Goal: Information Seeking & Learning: Learn about a topic

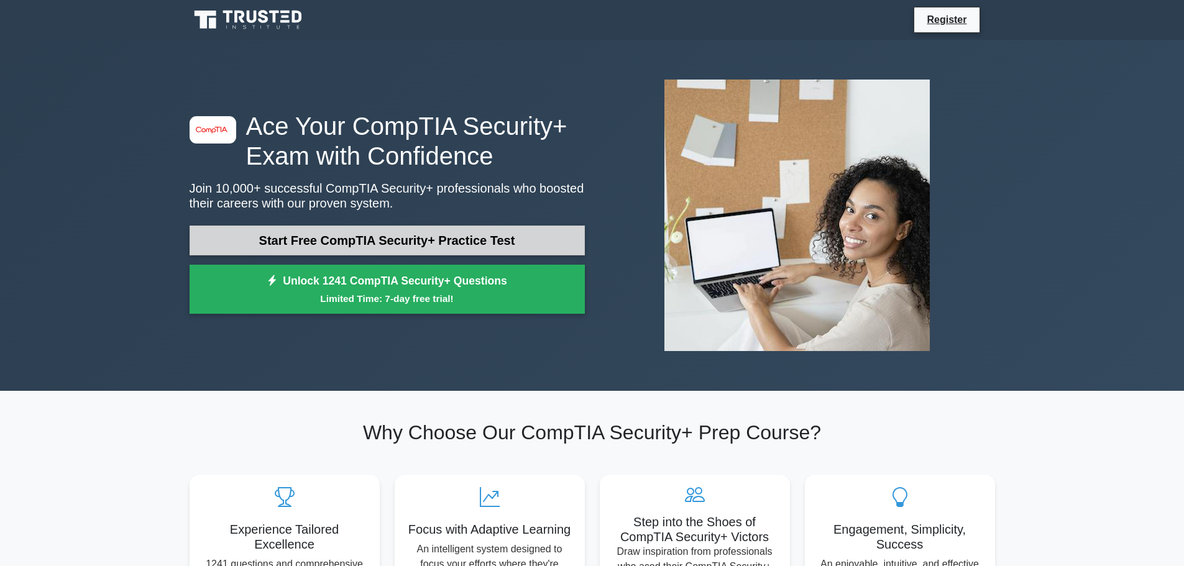
drag, startPoint x: 257, startPoint y: 214, endPoint x: 271, endPoint y: 227, distance: 18.5
click at [260, 218] on div "image/svg+xml Ace Your CompTIA Security+ Exam with Confidence Join 10,000+ succ…" at bounding box center [387, 215] width 410 height 209
click at [273, 228] on link "Start Free CompTIA Security+ Practice Test" at bounding box center [387, 241] width 395 height 30
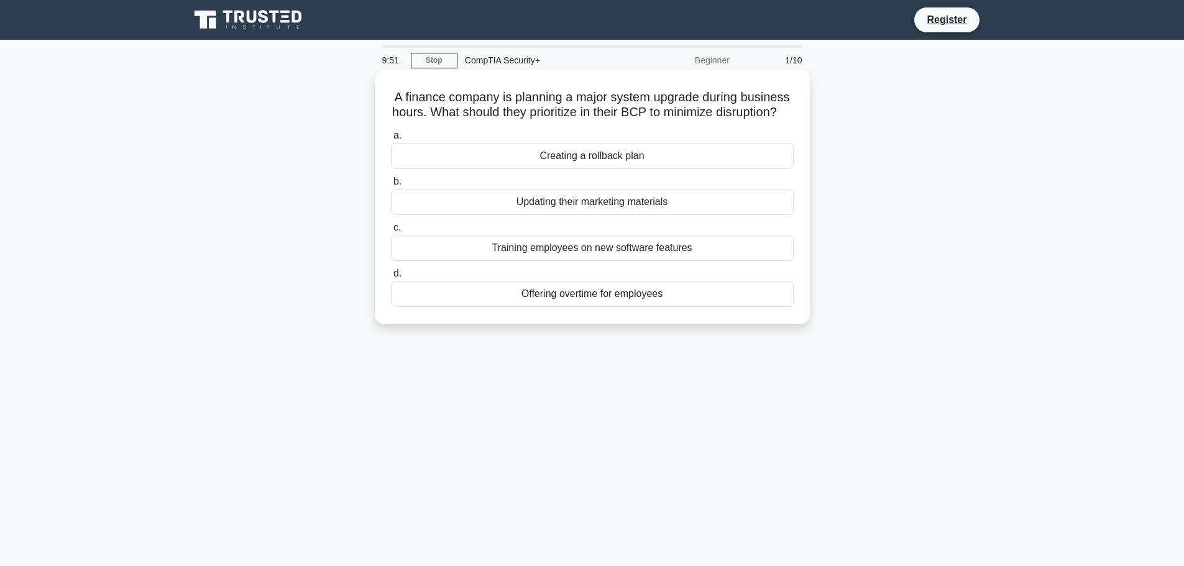
click at [659, 116] on h5 "A finance company is planning a major system upgrade during business hours. Wha…" at bounding box center [592, 104] width 405 height 31
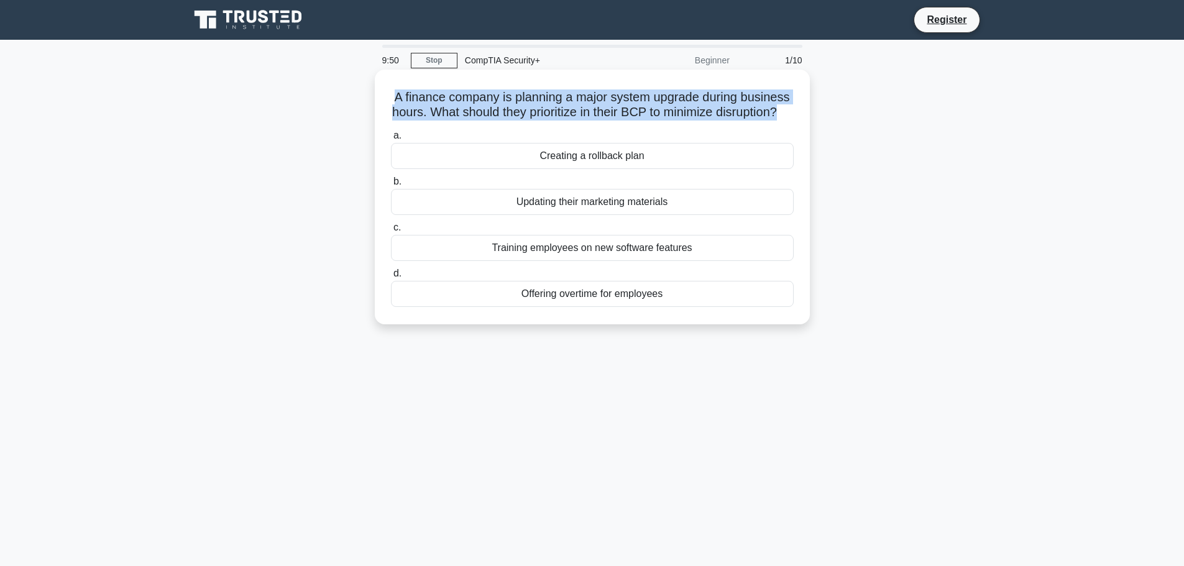
click at [659, 116] on h5 "A finance company is planning a major system upgrade during business hours. Wha…" at bounding box center [592, 104] width 405 height 31
click at [672, 121] on h5 "A finance company is planning a major system upgrade during business hours. Wha…" at bounding box center [592, 104] width 405 height 31
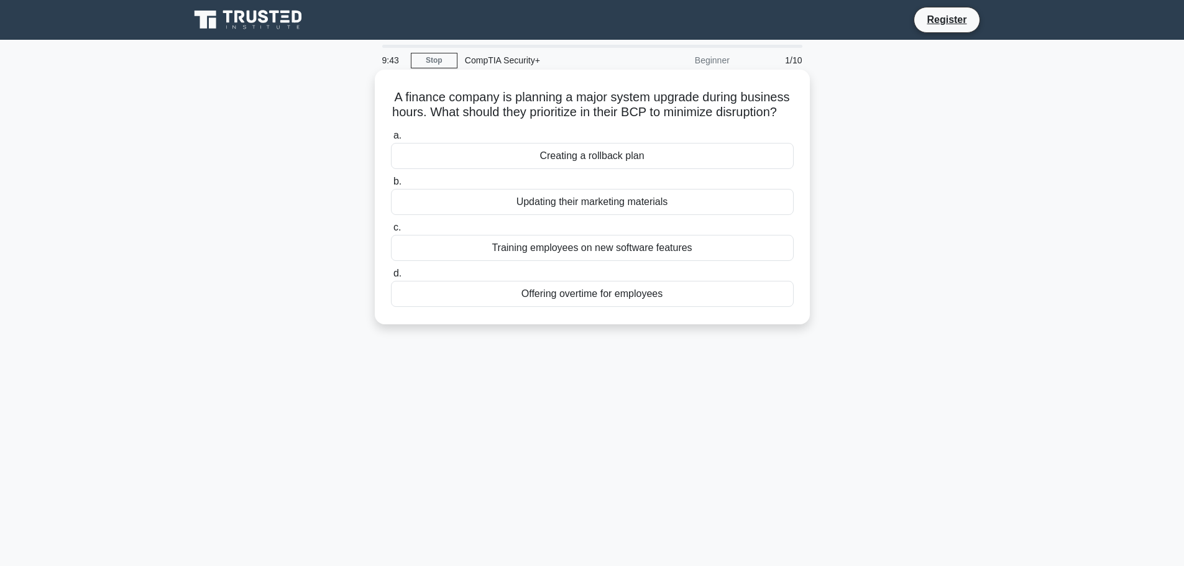
click at [662, 167] on div "Creating a rollback plan" at bounding box center [592, 156] width 403 height 26
click at [391, 140] on input "a. Creating a rollback plan" at bounding box center [391, 136] width 0 height 8
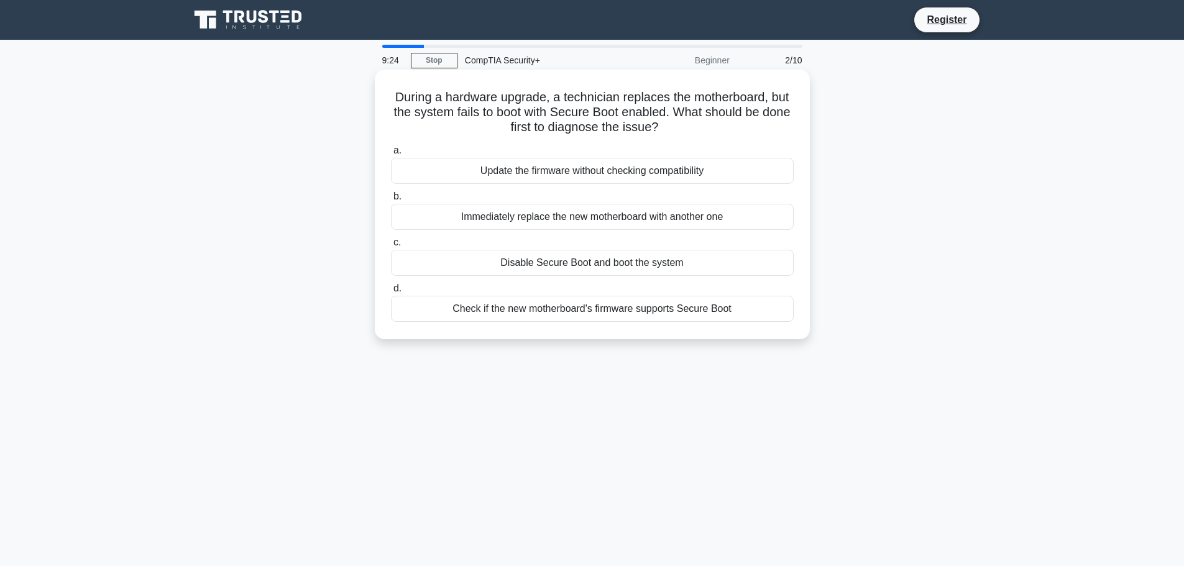
click at [618, 270] on div "Disable Secure Boot and boot the system" at bounding box center [592, 263] width 403 height 26
click at [391, 247] on input "c. Disable Secure Boot and boot the system" at bounding box center [391, 243] width 0 height 8
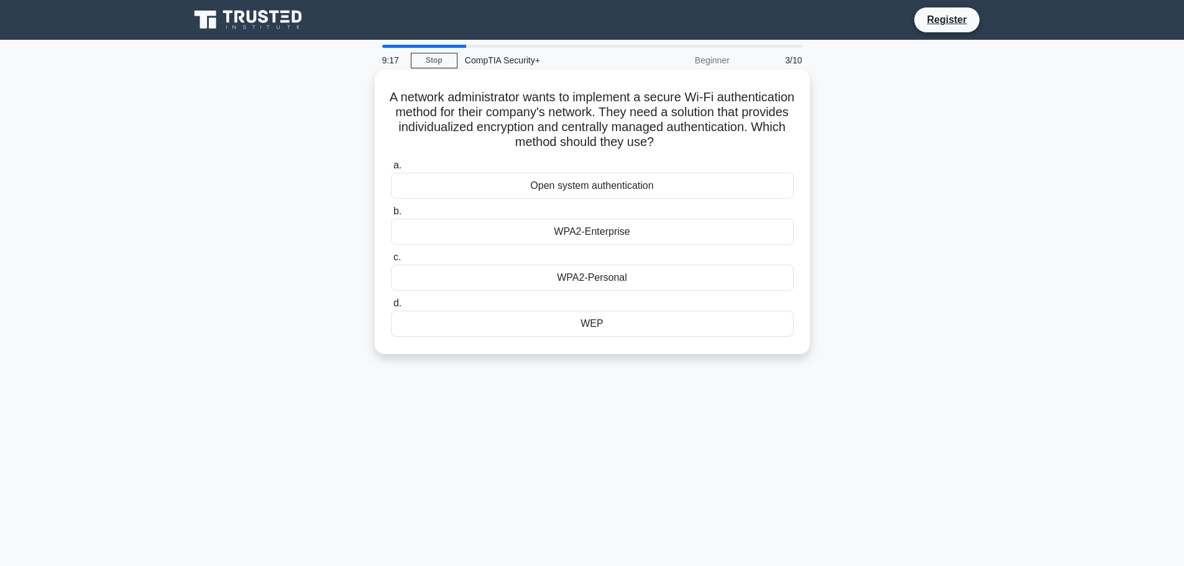
click at [651, 327] on div "WEP" at bounding box center [592, 324] width 403 height 26
click at [391, 308] on input "d. WEP" at bounding box center [391, 303] width 0 height 8
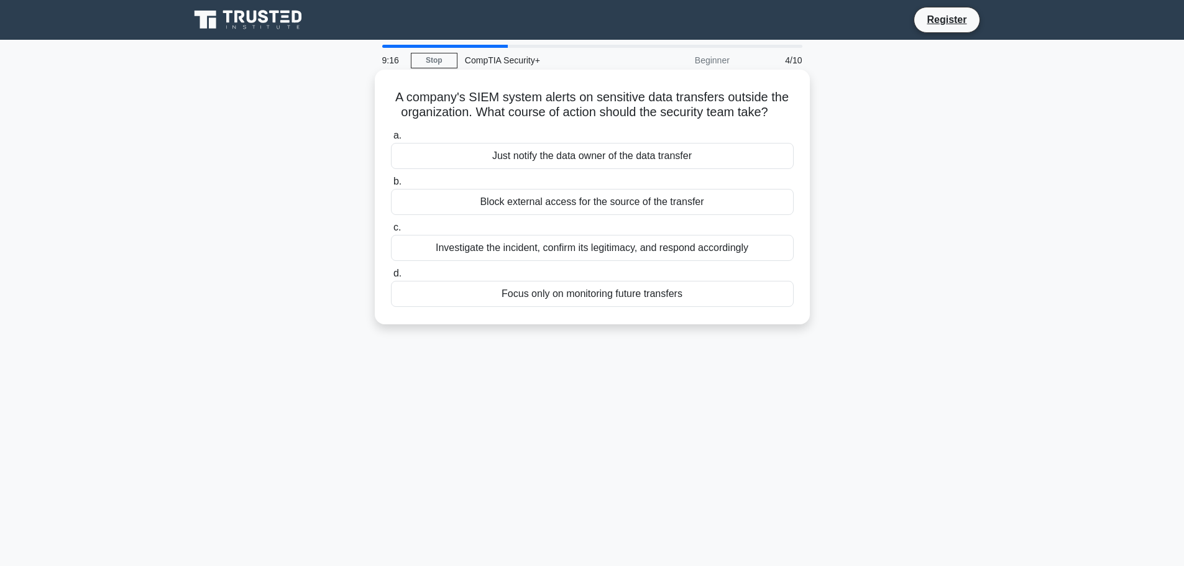
click at [646, 203] on div "Block external access for the source of the transfer" at bounding box center [592, 202] width 403 height 26
click at [391, 186] on input "b. Block external access for the source of the transfer" at bounding box center [391, 182] width 0 height 8
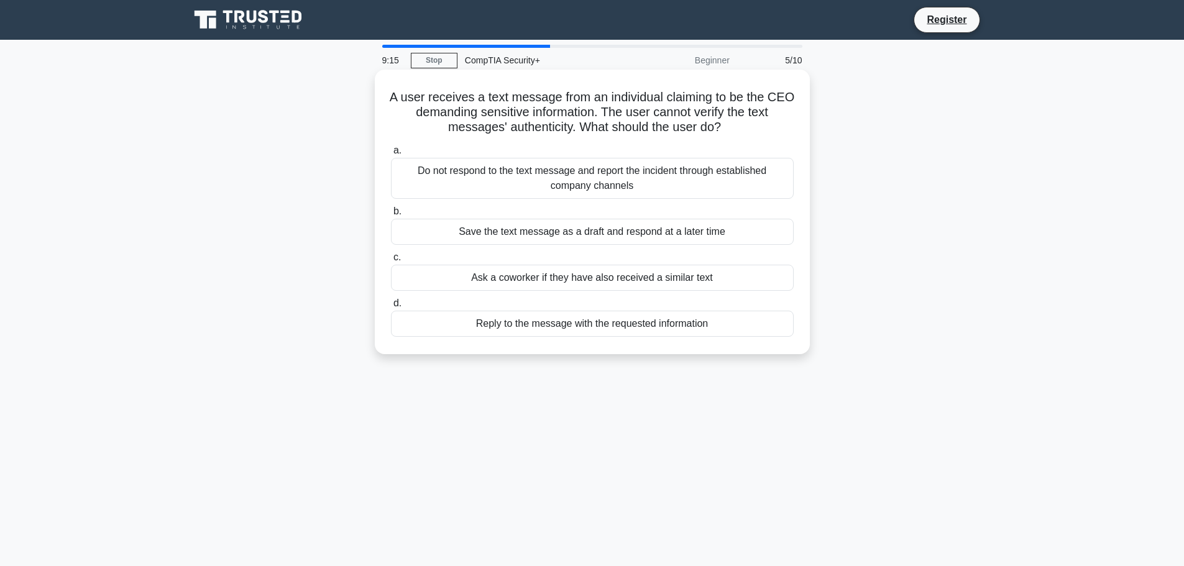
click at [647, 235] on div "Save the text message as a draft and respond at a later time" at bounding box center [592, 232] width 403 height 26
click at [391, 216] on input "b. Save the text message as a draft and respond at a later time" at bounding box center [391, 212] width 0 height 8
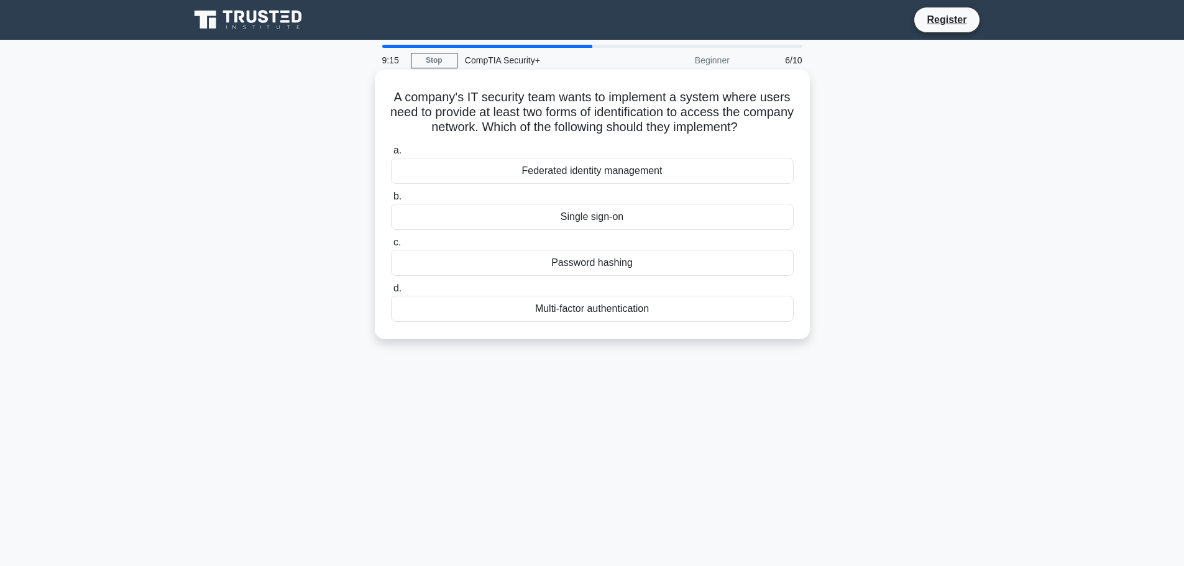
click at [649, 264] on div "Password hashing" at bounding box center [592, 263] width 403 height 26
click at [391, 247] on input "c. Password hashing" at bounding box center [391, 243] width 0 height 8
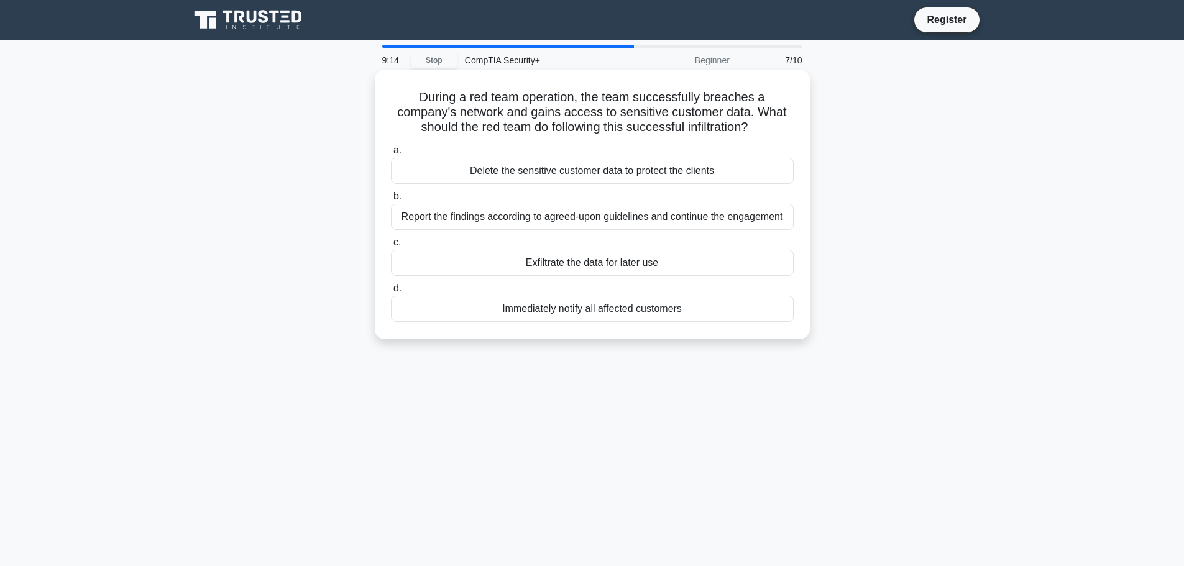
click at [652, 268] on div "Exfiltrate the data for later use" at bounding box center [592, 263] width 403 height 26
click at [391, 247] on input "c. Exfiltrate the data for later use" at bounding box center [391, 243] width 0 height 8
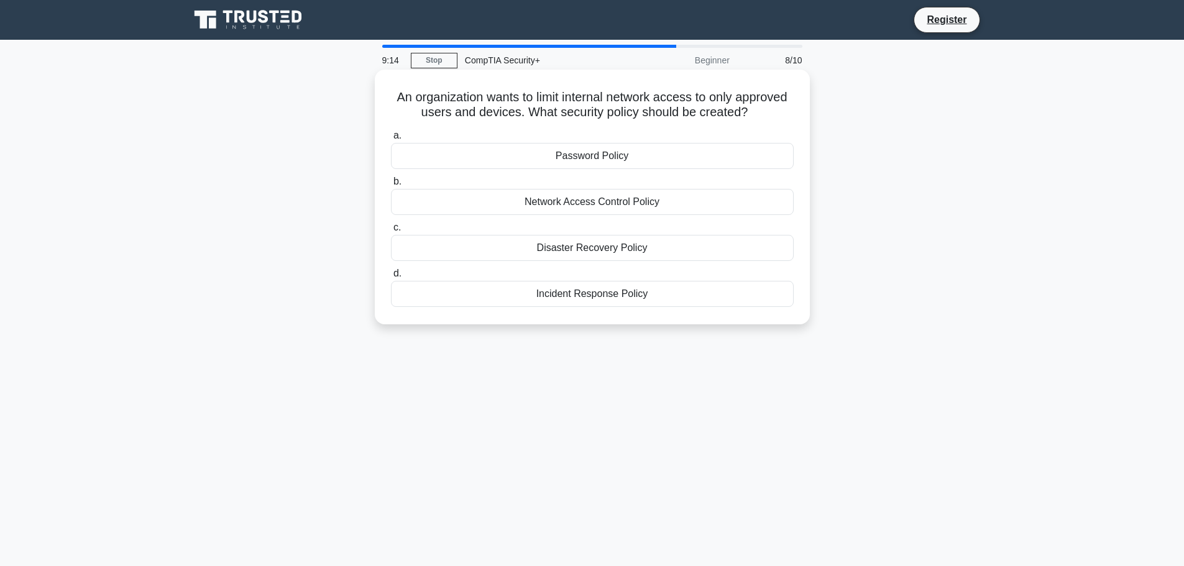
click at [654, 244] on div "Disaster Recovery Policy" at bounding box center [592, 248] width 403 height 26
click at [391, 232] on input "c. Disaster Recovery Policy" at bounding box center [391, 228] width 0 height 8
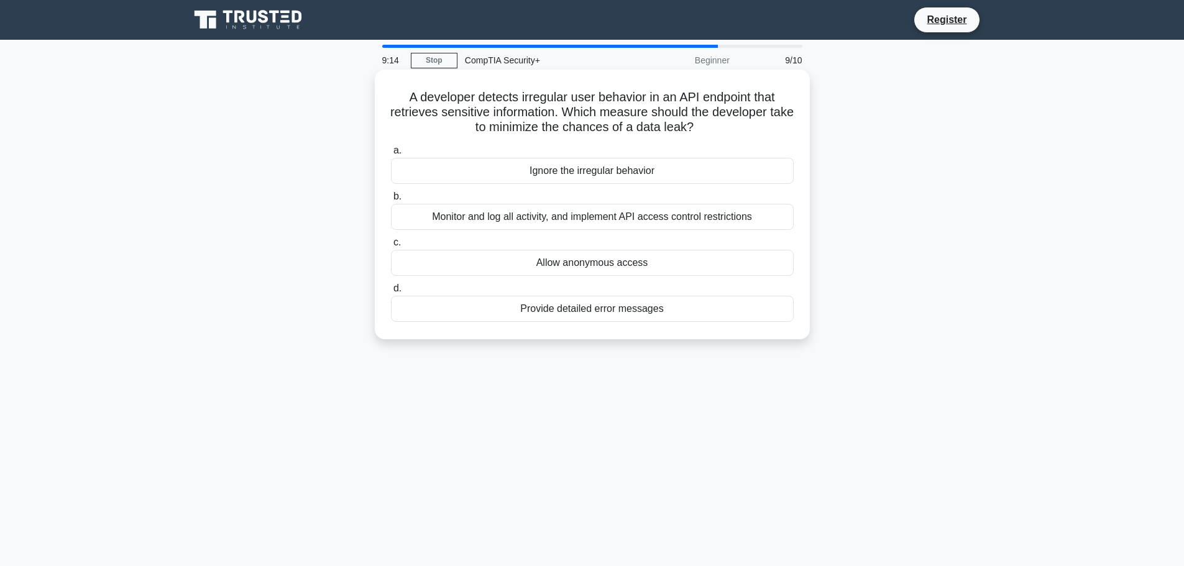
click at [657, 244] on label "c. Allow anonymous access" at bounding box center [592, 255] width 403 height 41
click at [391, 244] on input "c. Allow anonymous access" at bounding box center [391, 243] width 0 height 8
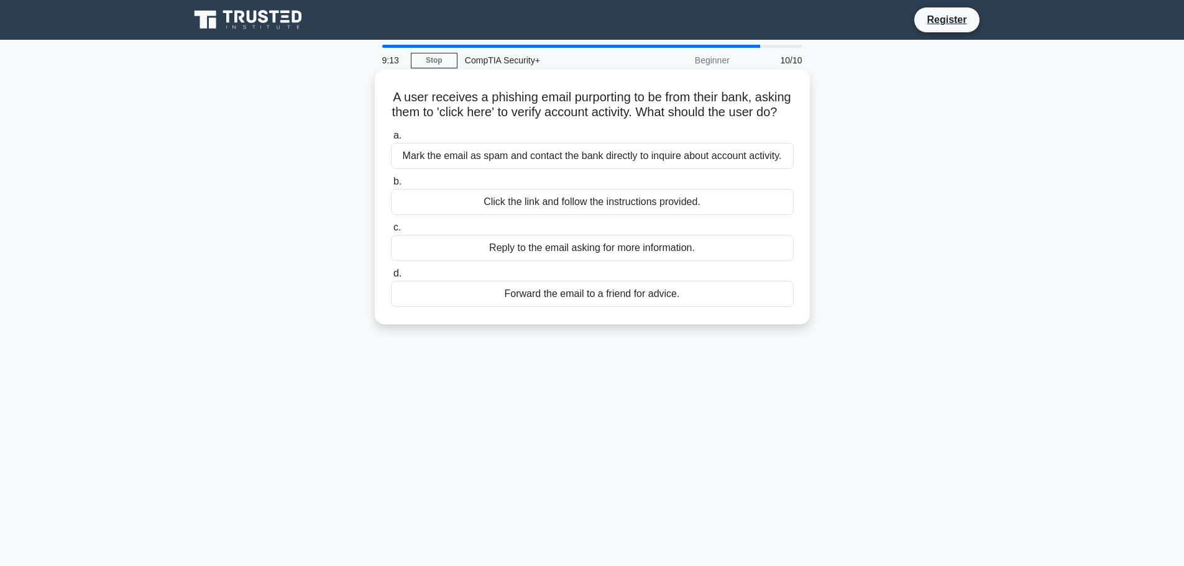
click at [654, 258] on div "Reply to the email asking for more information." at bounding box center [592, 248] width 403 height 26
click at [391, 232] on input "c. Reply to the email asking for more information." at bounding box center [391, 228] width 0 height 8
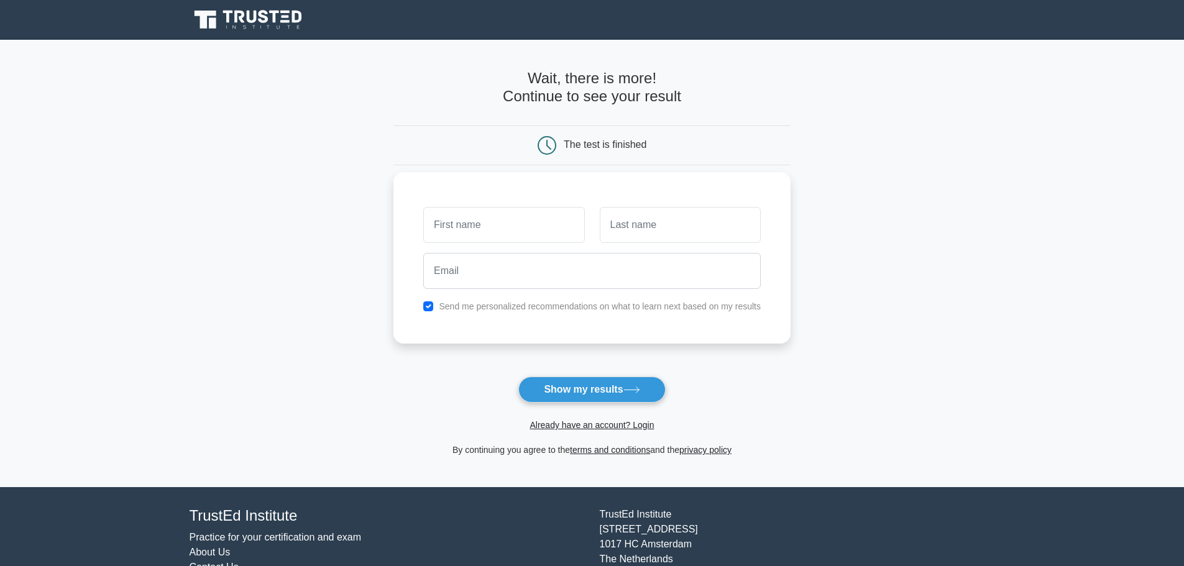
click at [655, 261] on input "email" at bounding box center [591, 271] width 337 height 36
click at [857, 318] on main "Wait, there is more! Continue to see your result The test is finished and the" at bounding box center [592, 263] width 1184 height 447
